Goal: Task Accomplishment & Management: Use online tool/utility

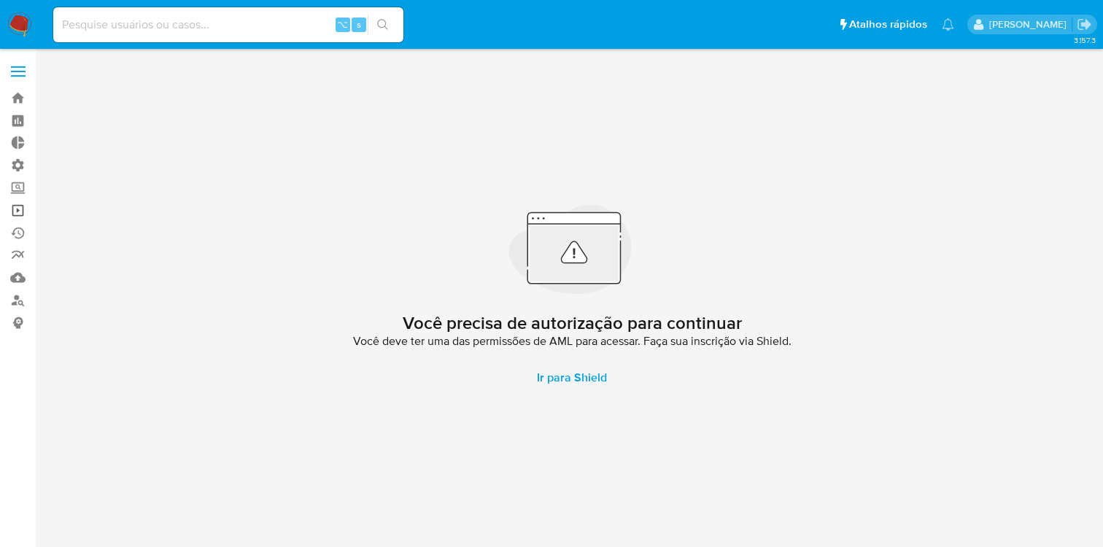
click at [18, 211] on link "Operações em massa" at bounding box center [87, 210] width 174 height 23
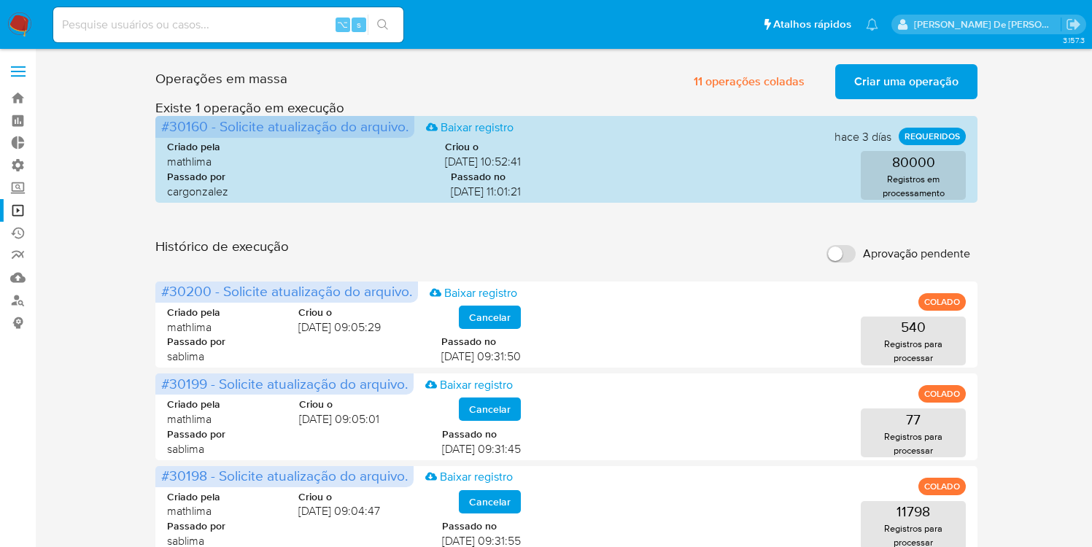
click at [836, 254] on input "Aprovação pendente" at bounding box center [840, 254] width 29 height 18
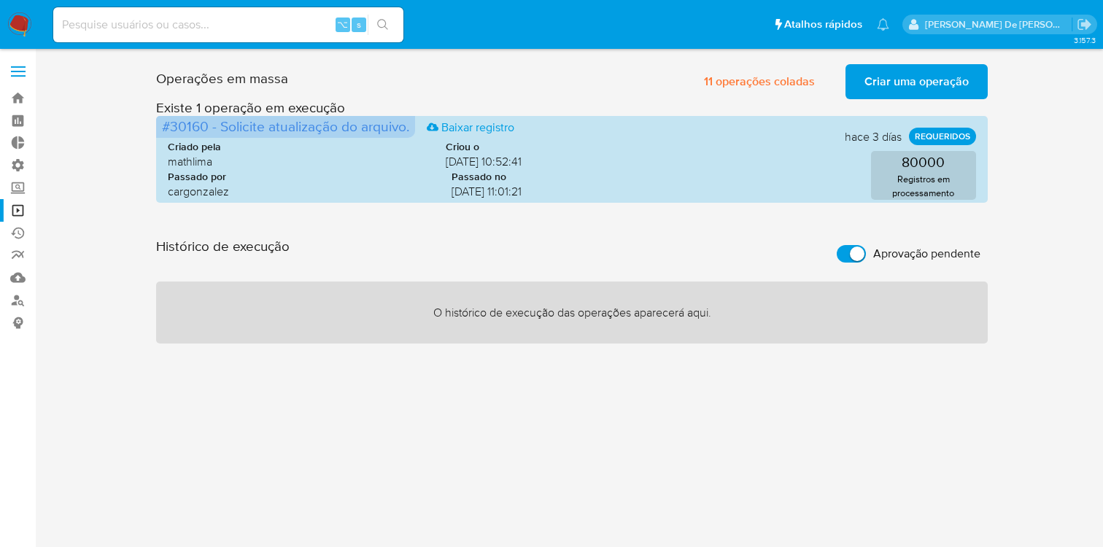
click at [846, 252] on input "Aprovação pendente" at bounding box center [850, 254] width 29 height 18
checkbox input "false"
